Goal: Transaction & Acquisition: Purchase product/service

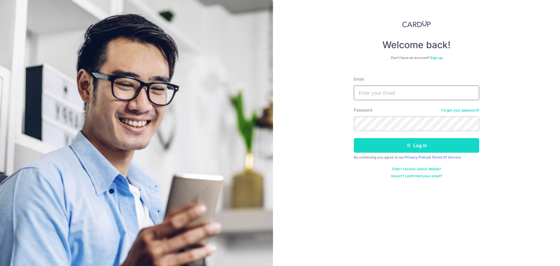
type input "teresamlchong@gmail.com"
click at [420, 145] on button "Log in" at bounding box center [417, 145] width 126 height 15
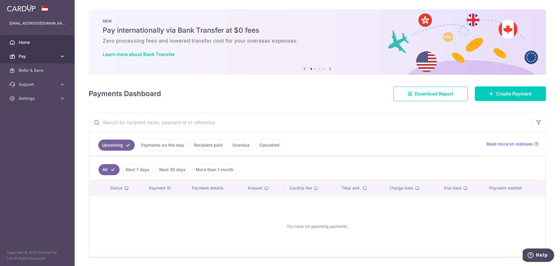
click at [27, 52] on link "Pay" at bounding box center [37, 56] width 75 height 14
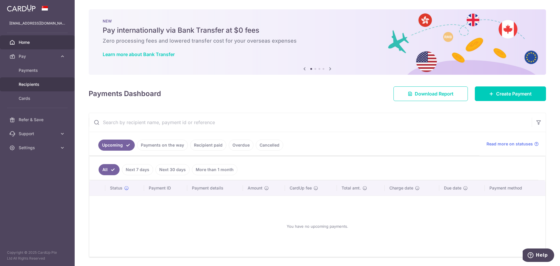
click at [30, 83] on span "Recipients" at bounding box center [38, 84] width 39 height 6
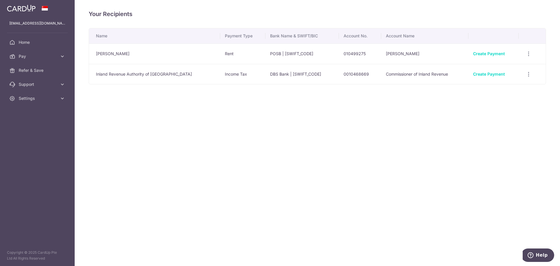
click at [237, 133] on div "Your Recipients Name Payment Type Bank Name & SWIFT/BIC Account No. Account Nam…" at bounding box center [318, 133] width 486 height 266
click at [31, 56] on span "Pay" at bounding box center [38, 56] width 39 height 6
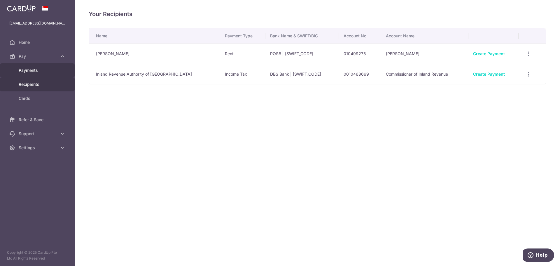
click at [28, 70] on span "Payments" at bounding box center [38, 70] width 39 height 6
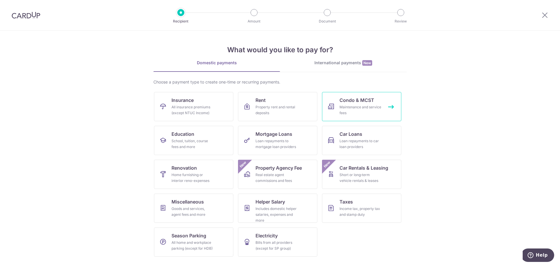
click at [346, 107] on div "Maintenance and service fees" at bounding box center [361, 110] width 42 height 12
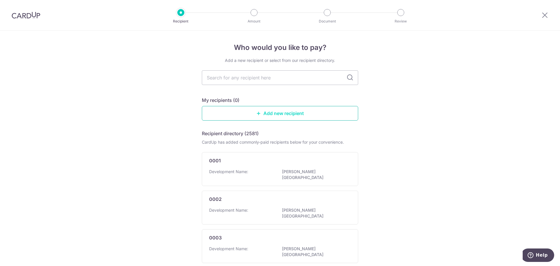
click at [279, 112] on link "Add new recipient" at bounding box center [280, 113] width 156 height 15
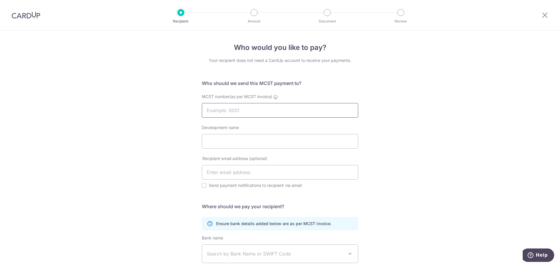
click at [279, 112] on input "MCST number(as per MCST invoice)" at bounding box center [280, 110] width 156 height 15
type input "MCST 2575"
paste input "HIGH OAK"
type input "HIGH OAK"
type input "t"
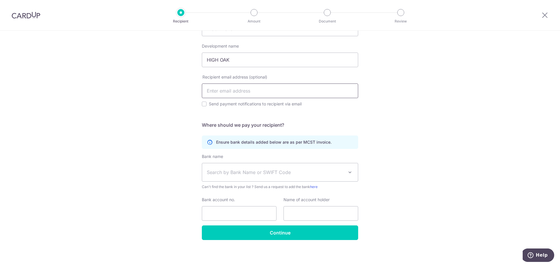
scroll to position [83, 0]
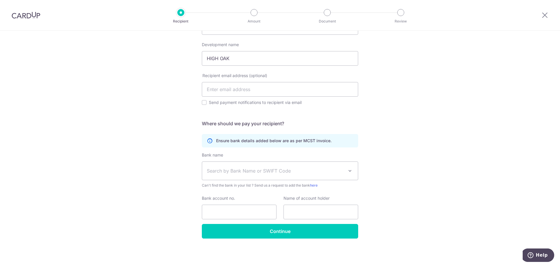
click at [419, 119] on div "Who would you like to pay? Your recipient does not need a CardUp account to rec…" at bounding box center [280, 107] width 560 height 318
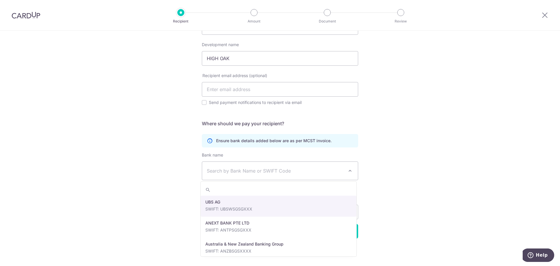
click at [234, 170] on span "Search by Bank Name or SWIFT Code" at bounding box center [275, 170] width 137 height 7
click at [243, 170] on span "Search by Bank Name or SWIFT Code" at bounding box center [275, 170] width 137 height 7
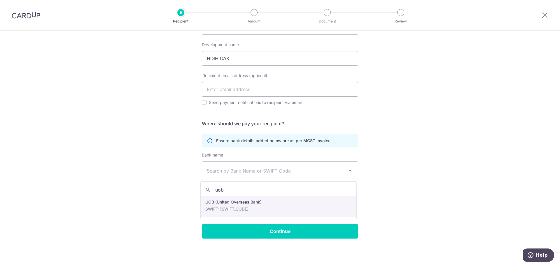
type input "uob"
select select "18"
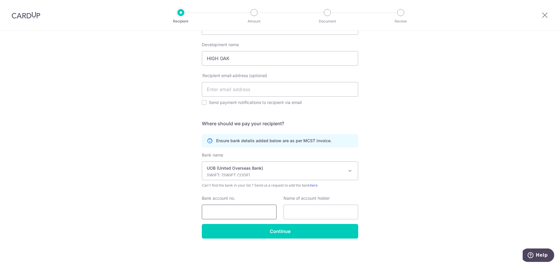
click at [251, 210] on input "Bank account no." at bounding box center [239, 212] width 75 height 15
paste input ": 9703467390"
click at [208, 212] on input ": 9703467390" at bounding box center [239, 212] width 75 height 15
click at [244, 209] on input "9703467390" at bounding box center [239, 212] width 75 height 15
type input "9703467390"
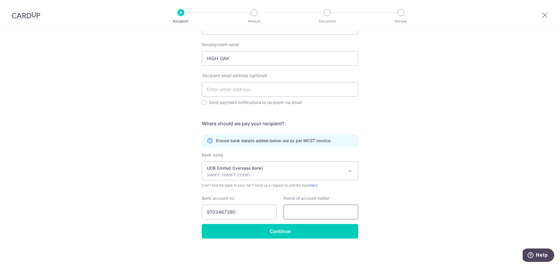
click at [314, 215] on input "text" at bounding box center [321, 212] width 75 height 15
paste input "MCST 2575"
click at [287, 211] on input "MCST 2575" at bounding box center [321, 212] width 75 height 15
type input "MCST 2575"
click at [250, 212] on input "9703467390" at bounding box center [239, 212] width 75 height 15
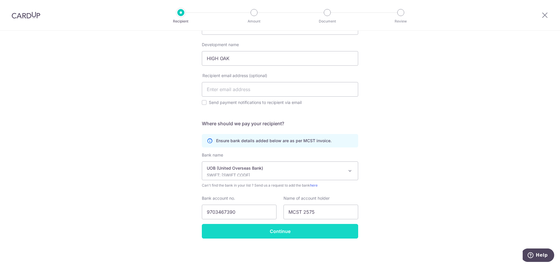
click at [269, 230] on input "Continue" at bounding box center [280, 231] width 156 height 15
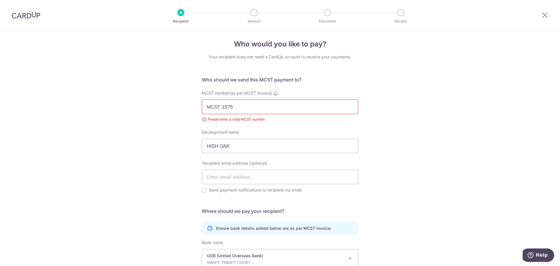
scroll to position [2, 0]
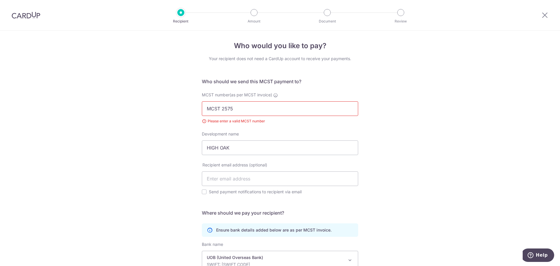
click at [220, 108] on input "MCST 2575" at bounding box center [280, 108] width 156 height 15
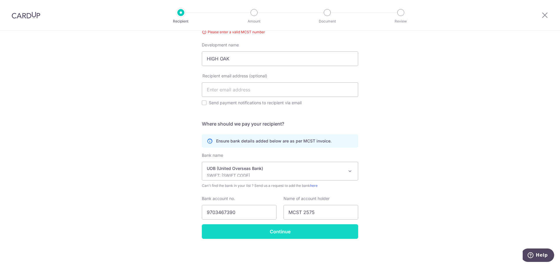
scroll to position [91, 0]
type input "MCST2575"
click at [279, 230] on input "Continue" at bounding box center [280, 231] width 156 height 15
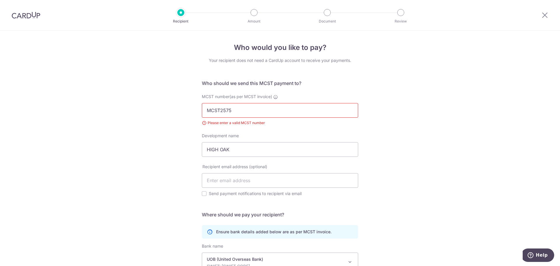
drag, startPoint x: 220, startPoint y: 111, endPoint x: 175, endPoint y: 103, distance: 45.6
click at [175, 103] on div "Who would you like to pay? Your recipient does not need a CardUp account to rec…" at bounding box center [280, 194] width 560 height 326
type input "2575"
drag, startPoint x: 450, startPoint y: 130, endPoint x: 444, endPoint y: 125, distance: 7.6
click at [450, 130] on div "Who would you like to pay? Your recipient does not need a CardUp account to rec…" at bounding box center [280, 194] width 560 height 326
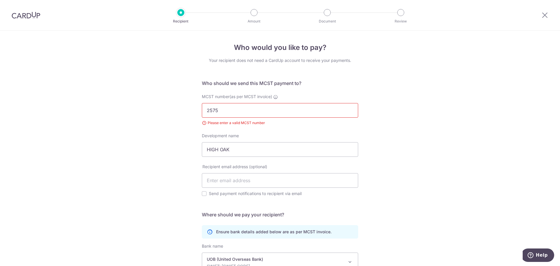
click at [414, 129] on div "Who would you like to pay? Your recipient does not need a CardUp account to rec…" at bounding box center [280, 194] width 560 height 326
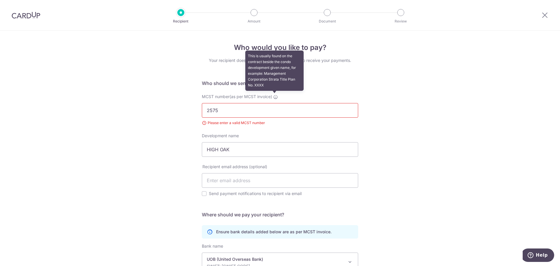
click at [274, 96] on icon at bounding box center [276, 97] width 5 height 5
click at [274, 103] on input "2575" at bounding box center [280, 110] width 156 height 15
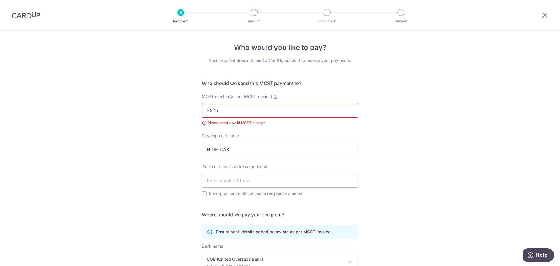
click at [411, 132] on div "Who would you like to pay? Your recipient does not need a CardUp account to rec…" at bounding box center [280, 194] width 560 height 326
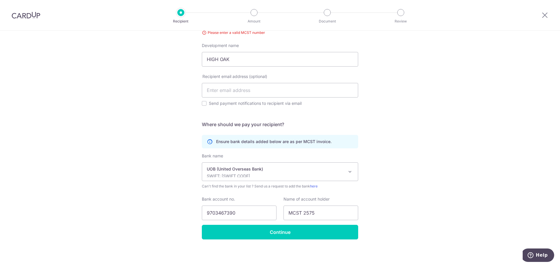
scroll to position [91, 0]
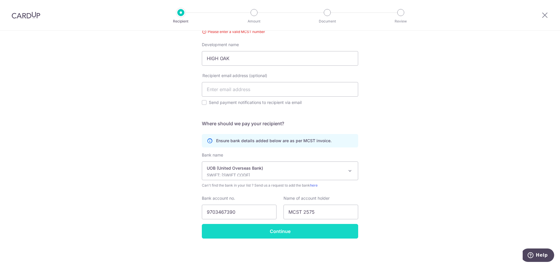
click at [299, 236] on input "Continue" at bounding box center [280, 231] width 156 height 15
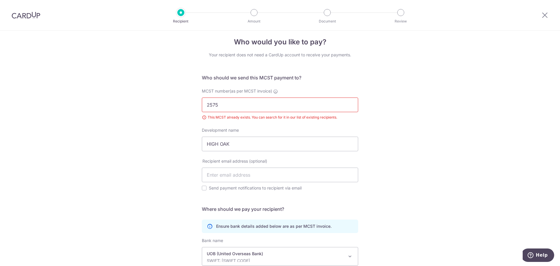
scroll to position [2, 0]
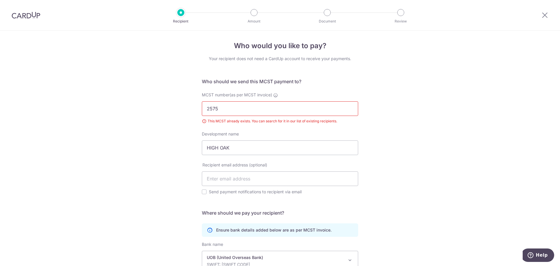
click at [238, 107] on input "2575" at bounding box center [280, 108] width 156 height 15
click at [427, 143] on div "Who would you like to pay? Your recipient does not need a CardUp account to rec…" at bounding box center [280, 192] width 560 height 326
click at [547, 15] on icon at bounding box center [545, 14] width 7 height 7
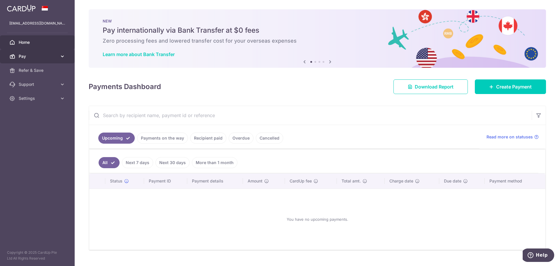
click at [36, 56] on span "Pay" at bounding box center [38, 56] width 39 height 6
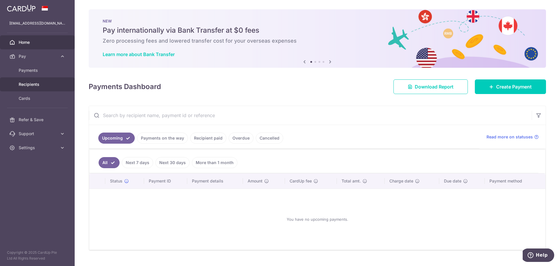
click at [36, 83] on span "Recipients" at bounding box center [38, 84] width 39 height 6
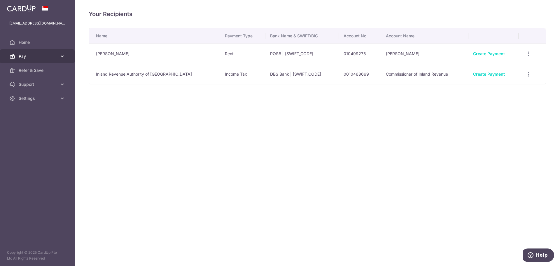
click at [31, 57] on span "Pay" at bounding box center [38, 56] width 39 height 6
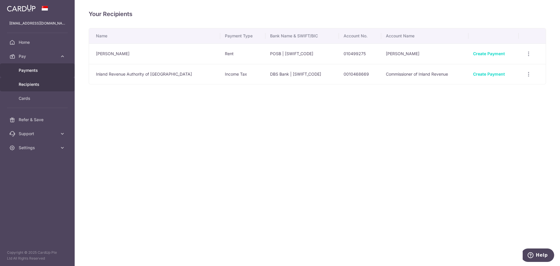
click at [29, 69] on span "Payments" at bounding box center [38, 70] width 39 height 6
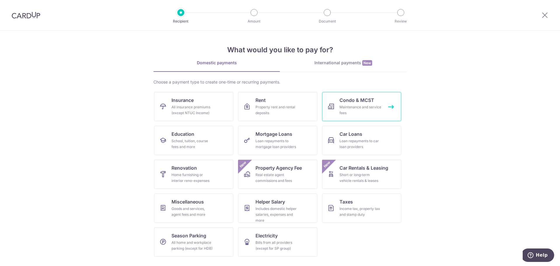
click at [360, 108] on div "Maintenance and service fees" at bounding box center [361, 110] width 42 height 12
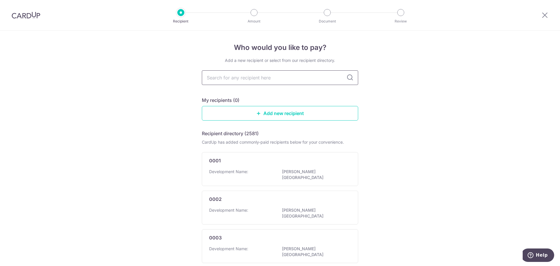
click at [273, 79] on input "text" at bounding box center [280, 77] width 156 height 15
type input "2575"
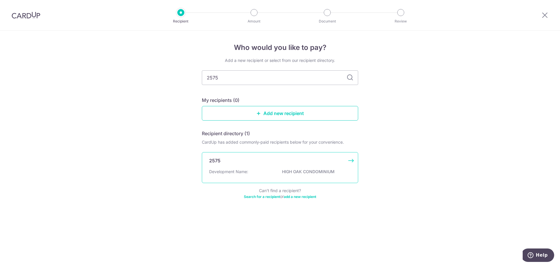
click at [296, 169] on p "HIGH OAK CONDOMINIUM" at bounding box center [314, 172] width 65 height 6
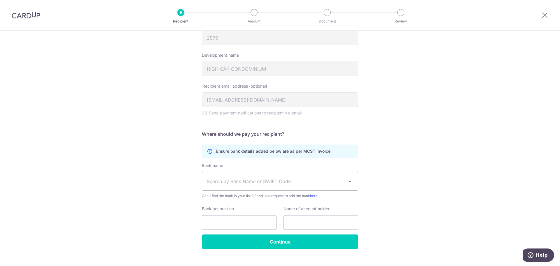
scroll to position [83, 0]
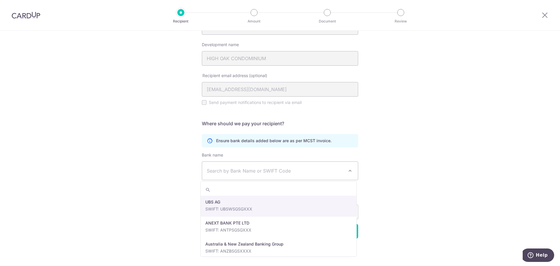
click at [265, 171] on span "Search by Bank Name or SWIFT Code" at bounding box center [275, 170] width 137 height 7
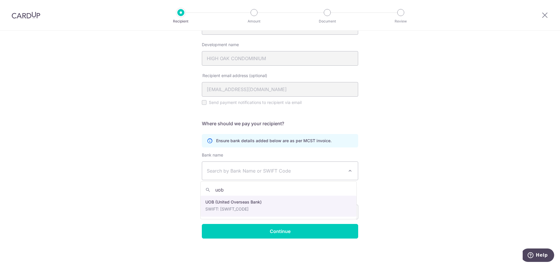
type input "uob"
select select "18"
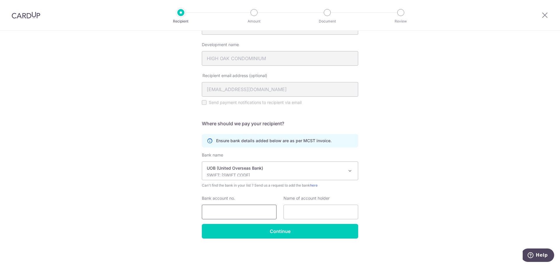
click at [241, 213] on input "Bank account no." at bounding box center [239, 212] width 75 height 15
paste input "MCST 2575"
type input "MCST 2575"
drag, startPoint x: 239, startPoint y: 212, endPoint x: 153, endPoint y: 203, distance: 86.6
click at [153, 203] on div "Who would you like to pay? Your recipient does not need a CardUp account to rec…" at bounding box center [280, 107] width 560 height 318
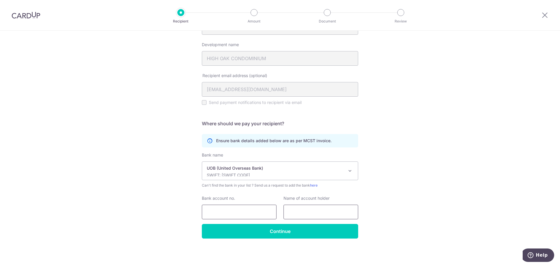
paste input "MCST 2575"
click at [288, 211] on input "MCST 2575" at bounding box center [321, 212] width 75 height 15
type input "MCST 2575"
click at [246, 207] on input "Bank account no." at bounding box center [239, 212] width 75 height 15
paste input ": 9703467390"
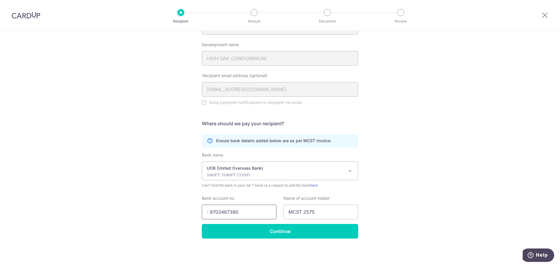
click at [208, 212] on input ": 9703467390" at bounding box center [239, 212] width 75 height 15
click at [256, 216] on input "9703467390" at bounding box center [239, 212] width 75 height 15
type input "9703467390"
click at [262, 227] on input "Continue" at bounding box center [280, 231] width 156 height 15
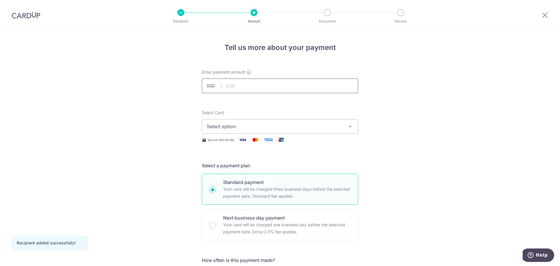
click at [272, 86] on input "text" at bounding box center [280, 86] width 156 height 15
click at [248, 81] on input "text" at bounding box center [280, 86] width 156 height 15
paste input "$4,646.10"
type input "4,646.10"
click at [234, 123] on button "Select option" at bounding box center [280, 126] width 156 height 15
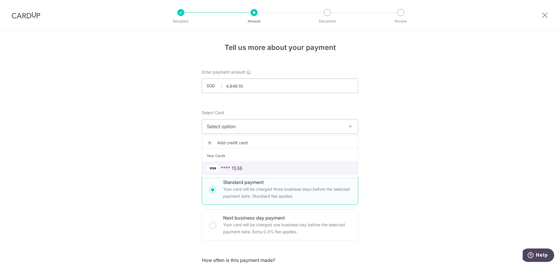
click at [243, 169] on span "**** 1536" at bounding box center [280, 168] width 147 height 7
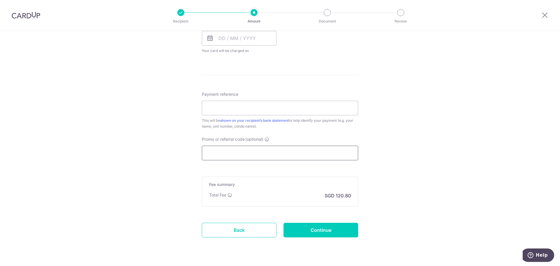
scroll to position [292, 0]
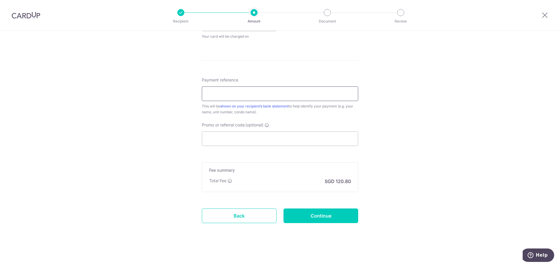
click at [240, 95] on input "Payment reference" at bounding box center [280, 93] width 156 height 15
click at [254, 142] on input "Promo or referral code (optional)" at bounding box center [280, 138] width 156 height 15
click at [375, 143] on div "Tell us more about your payment Enter payment amount SGD 4,646.10 4646.10 Recip…" at bounding box center [280, 3] width 560 height 528
click at [205, 95] on input "11#04-41" at bounding box center [280, 93] width 156 height 15
type input "HO 11#04-41"
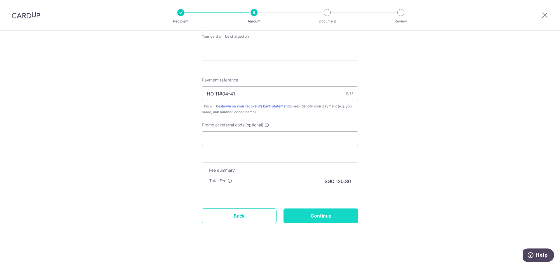
click at [313, 215] on input "Continue" at bounding box center [321, 215] width 75 height 15
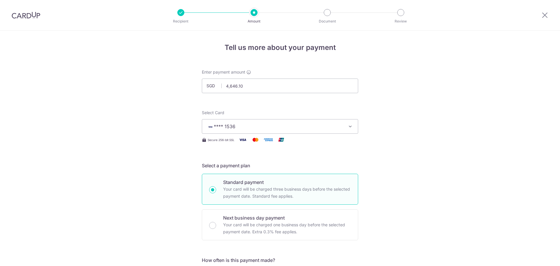
scroll to position [295, 0]
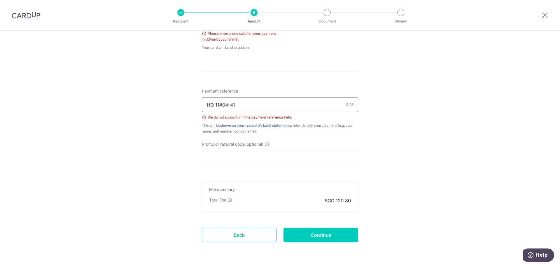
click at [221, 103] on input "HO 11#04-41" at bounding box center [280, 104] width 156 height 15
type input "HO 11 04-41"
click at [407, 151] on div "Tell us more about your payment Enter payment amount SGD 4,646.10 4646.10 Selec…" at bounding box center [280, 11] width 560 height 550
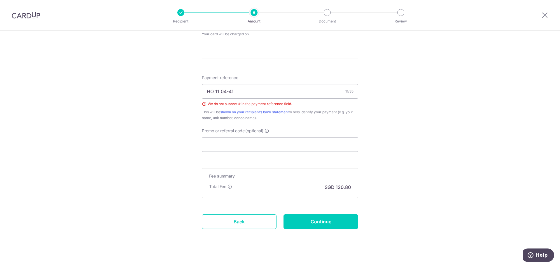
scroll to position [315, 0]
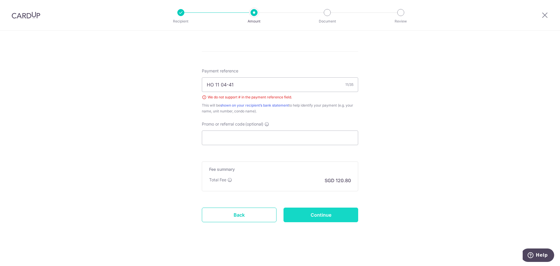
click at [324, 217] on input "Continue" at bounding box center [321, 215] width 75 height 15
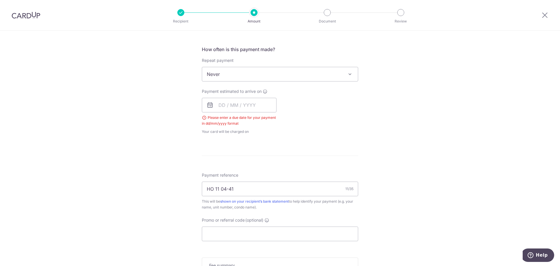
scroll to position [207, 0]
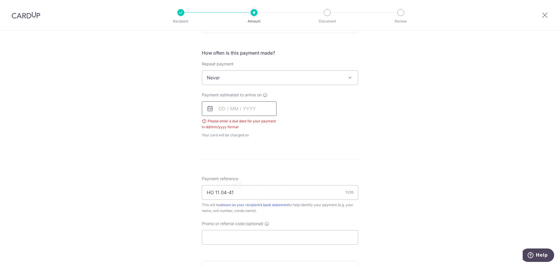
click at [268, 109] on input "text" at bounding box center [239, 108] width 75 height 15
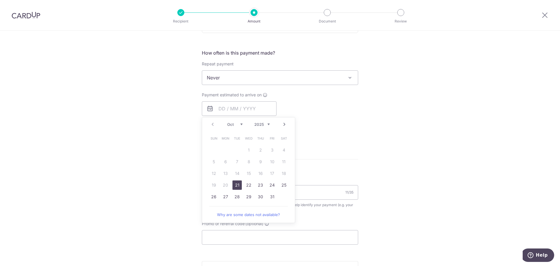
click at [238, 184] on link "21" at bounding box center [237, 184] width 9 height 9
type input "[DATE]"
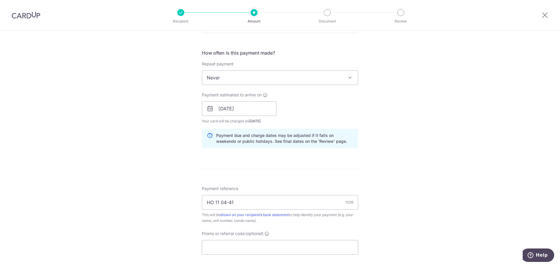
click at [451, 178] on div "Tell us more about your payment Enter payment amount SGD 4,646.10 4646.10 Selec…" at bounding box center [280, 99] width 560 height 552
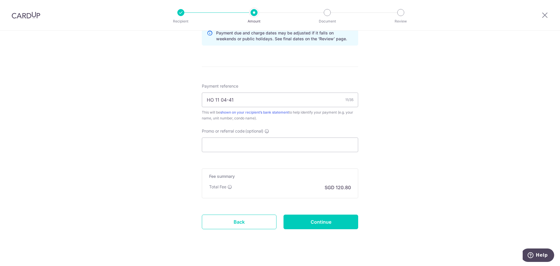
scroll to position [317, 0]
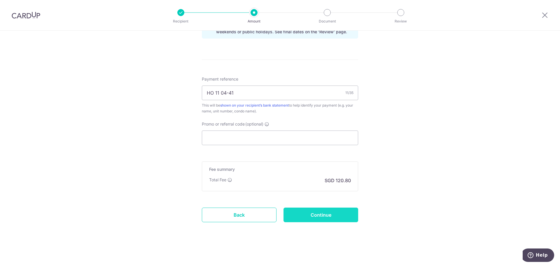
click at [320, 214] on input "Continue" at bounding box center [321, 215] width 75 height 15
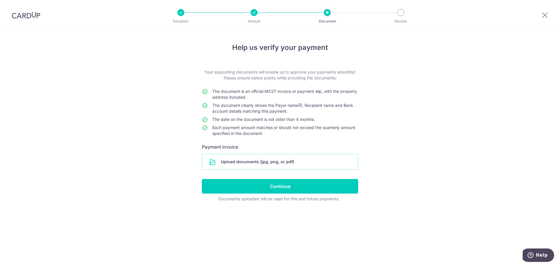
click at [249, 167] on input "file" at bounding box center [280, 161] width 156 height 15
click at [260, 163] on input "file" at bounding box center [280, 161] width 156 height 15
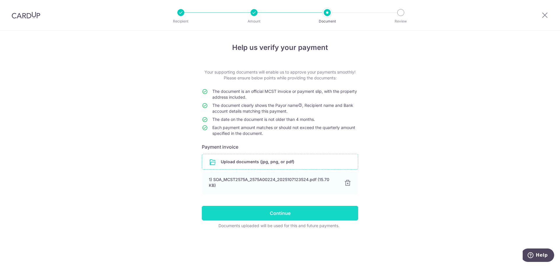
click at [274, 212] on input "Continue" at bounding box center [280, 213] width 156 height 15
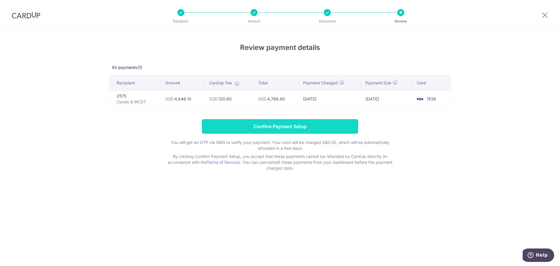
click at [292, 126] on input "Confirm Payment Setup" at bounding box center [280, 126] width 156 height 15
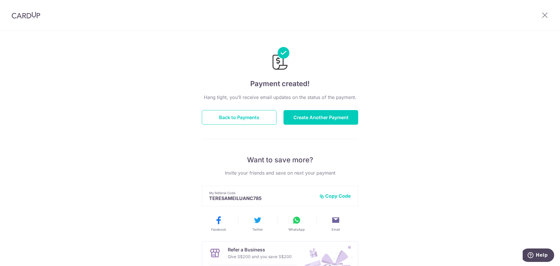
click at [510, 176] on div "Payment created! Hang tight, you’ll receive email updates on the status of the …" at bounding box center [280, 187] width 560 height 312
click at [250, 117] on button "Back to Payments" at bounding box center [239, 117] width 75 height 15
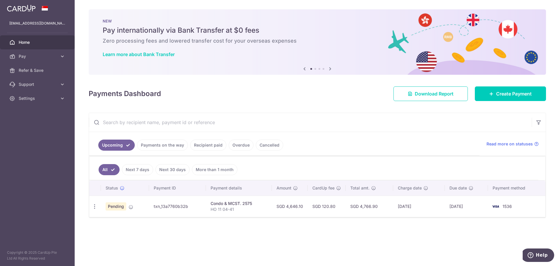
click at [44, 27] on div "[EMAIL_ADDRESS][DOMAIN_NAME]" at bounding box center [37, 23] width 75 height 14
click at [35, 11] on img at bounding box center [21, 8] width 29 height 7
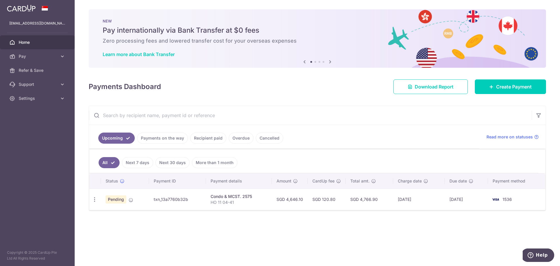
click at [396, 129] on ul "Upcoming Payments on the way Recipient paid Overdue Cancelled" at bounding box center [284, 137] width 391 height 24
click at [59, 100] on link "Settings" at bounding box center [37, 98] width 75 height 14
click at [23, 124] on span "Logout" at bounding box center [38, 126] width 39 height 6
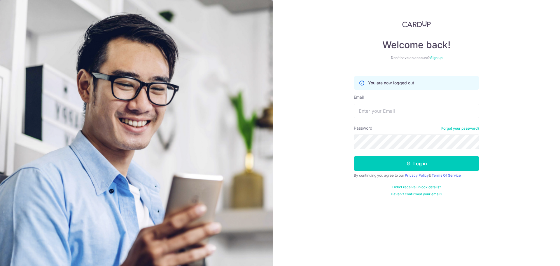
type input "teresamlchong@gmail.com"
click at [420, 113] on input "teresamlchong@gmail.com" at bounding box center [417, 111] width 126 height 15
type input "[PERSON_NAME][EMAIL_ADDRESS][DOMAIN_NAME]"
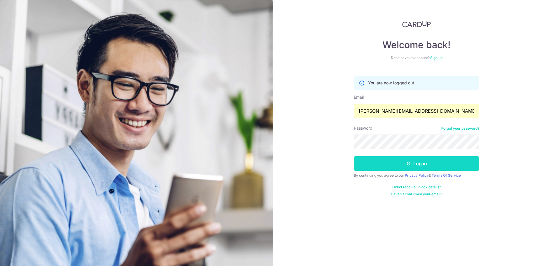
click at [427, 161] on button "Log in" at bounding box center [417, 163] width 126 height 15
